Goal: Contribute content

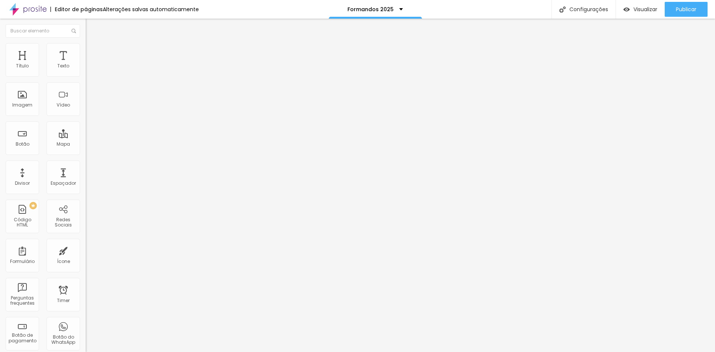
click at [86, 155] on img at bounding box center [88, 157] width 5 height 5
click at [91, 28] on img "button" at bounding box center [94, 27] width 6 height 6
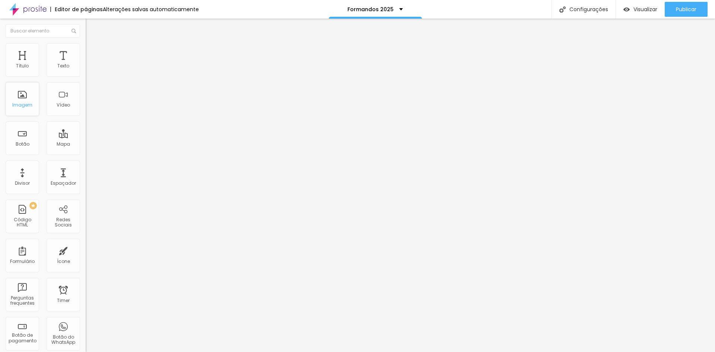
click at [20, 98] on div "Imagem" at bounding box center [23, 99] width 34 height 34
click at [86, 64] on span "Adicionar imagem" at bounding box center [110, 61] width 48 height 6
click at [86, 64] on span "Trocar imagem" at bounding box center [106, 61] width 41 height 6
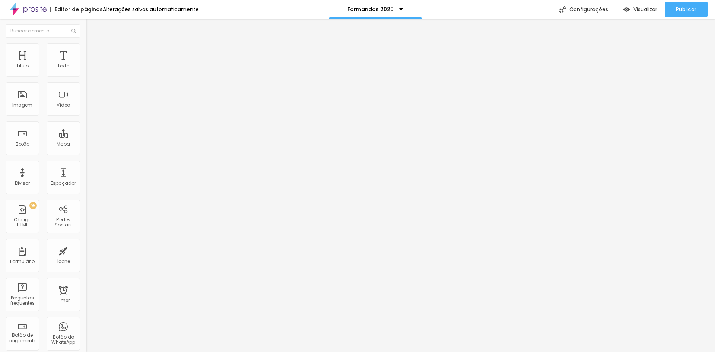
click at [86, 68] on span "Encaixotado" at bounding box center [100, 64] width 29 height 6
click at [86, 79] on span "Completo" at bounding box center [97, 76] width 23 height 6
click at [86, 72] on span "Encaixotado" at bounding box center [100, 69] width 29 height 6
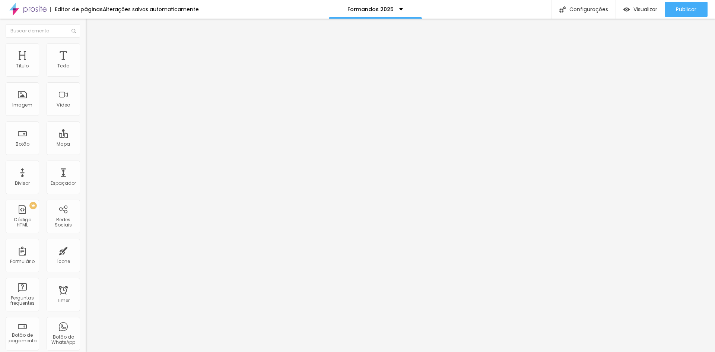
click at [86, 64] on span "Trocar imagem" at bounding box center [106, 61] width 41 height 6
click at [126, 63] on img at bounding box center [128, 60] width 4 height 4
click at [86, 64] on span "Adicionar imagem" at bounding box center [110, 61] width 48 height 6
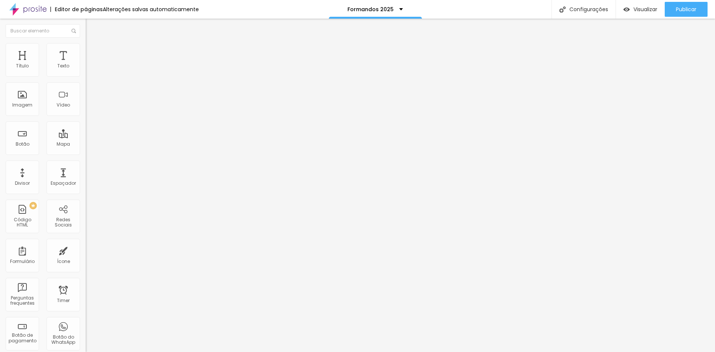
click at [91, 27] on img "button" at bounding box center [94, 27] width 6 height 6
